Goal: Task Accomplishment & Management: Manage account settings

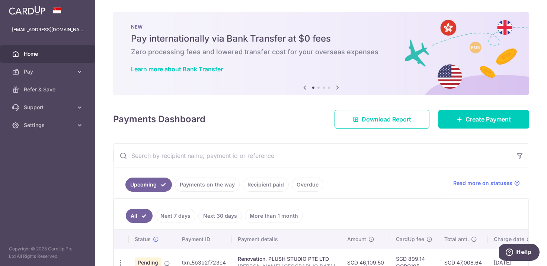
scroll to position [46, 0]
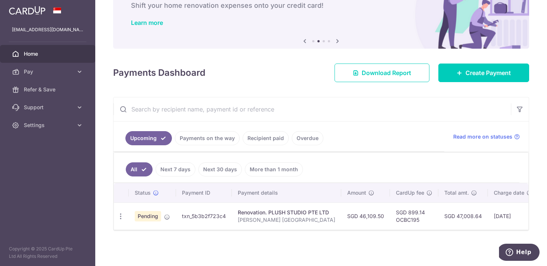
click at [157, 144] on link "Upcoming" at bounding box center [148, 138] width 46 height 14
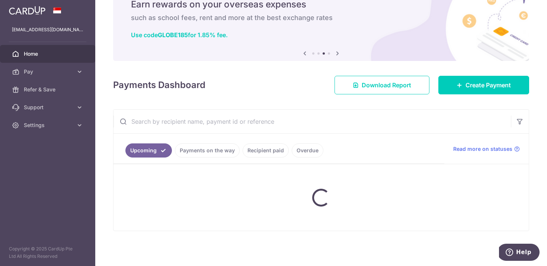
scroll to position [34, 0]
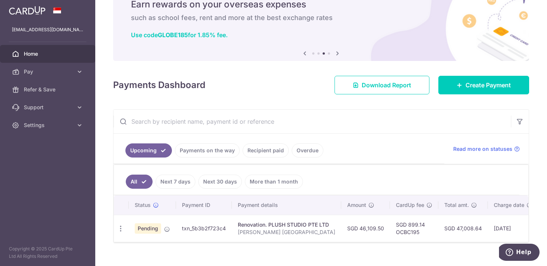
click at [197, 149] on link "Payments on the way" at bounding box center [207, 151] width 65 height 14
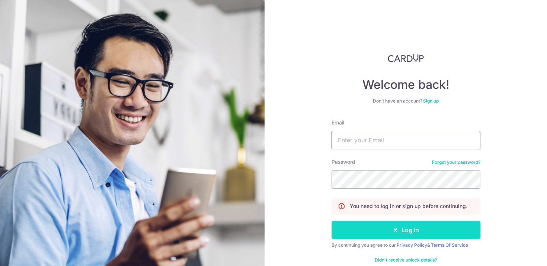
type input "[EMAIL_ADDRESS][DOMAIN_NAME]"
click at [396, 226] on button "Log in" at bounding box center [405, 230] width 149 height 19
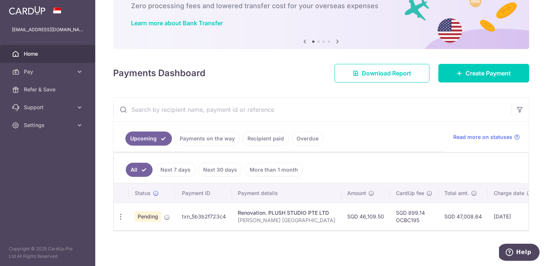
scroll to position [46, 0]
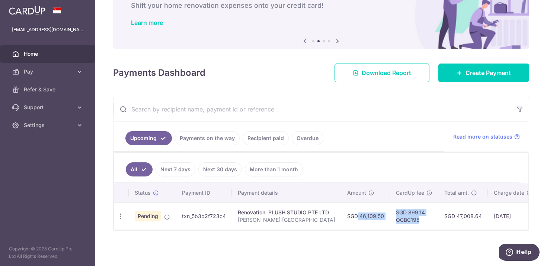
drag, startPoint x: 340, startPoint y: 216, endPoint x: 423, endPoint y: 217, distance: 82.5
click at [423, 217] on tr "Update payment Cancel payment Upload doc Pending txn_5b3b2f723c4 Renovation. PL…" at bounding box center [375, 216] width 523 height 27
click at [423, 217] on td "SGD 899.14 OCBC195" at bounding box center [414, 216] width 48 height 27
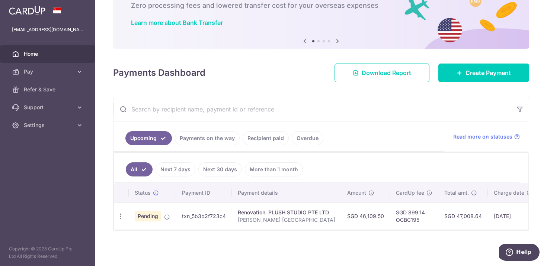
click at [168, 173] on link "Next 7 days" at bounding box center [175, 169] width 40 height 14
click at [215, 172] on link "Next 30 days" at bounding box center [220, 169] width 44 height 14
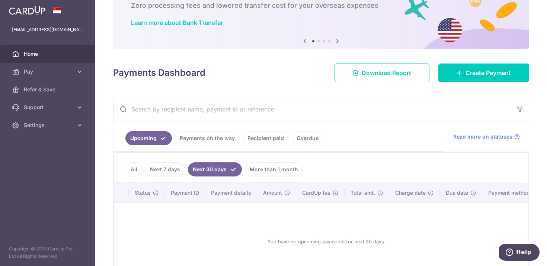
click at [210, 141] on link "Payments on the way" at bounding box center [207, 138] width 65 height 14
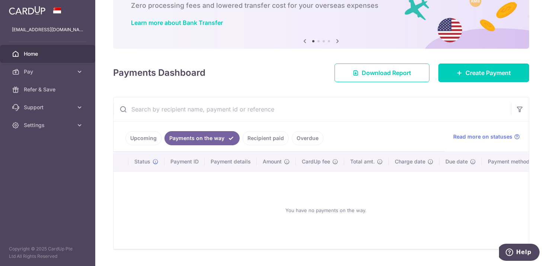
click at [261, 142] on link "Recipient paid" at bounding box center [265, 138] width 46 height 14
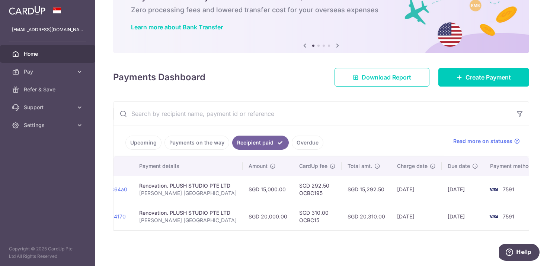
scroll to position [0, 114]
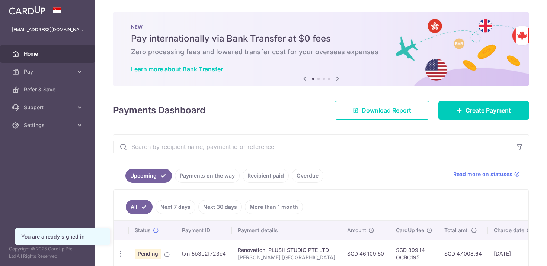
click at [52, 74] on span "Pay" at bounding box center [48, 71] width 49 height 7
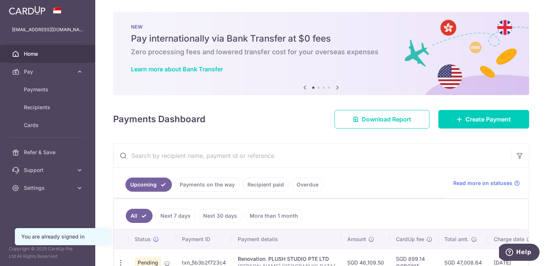
click at [52, 74] on span "Pay" at bounding box center [48, 71] width 49 height 7
